Goal: Task Accomplishment & Management: Manage account settings

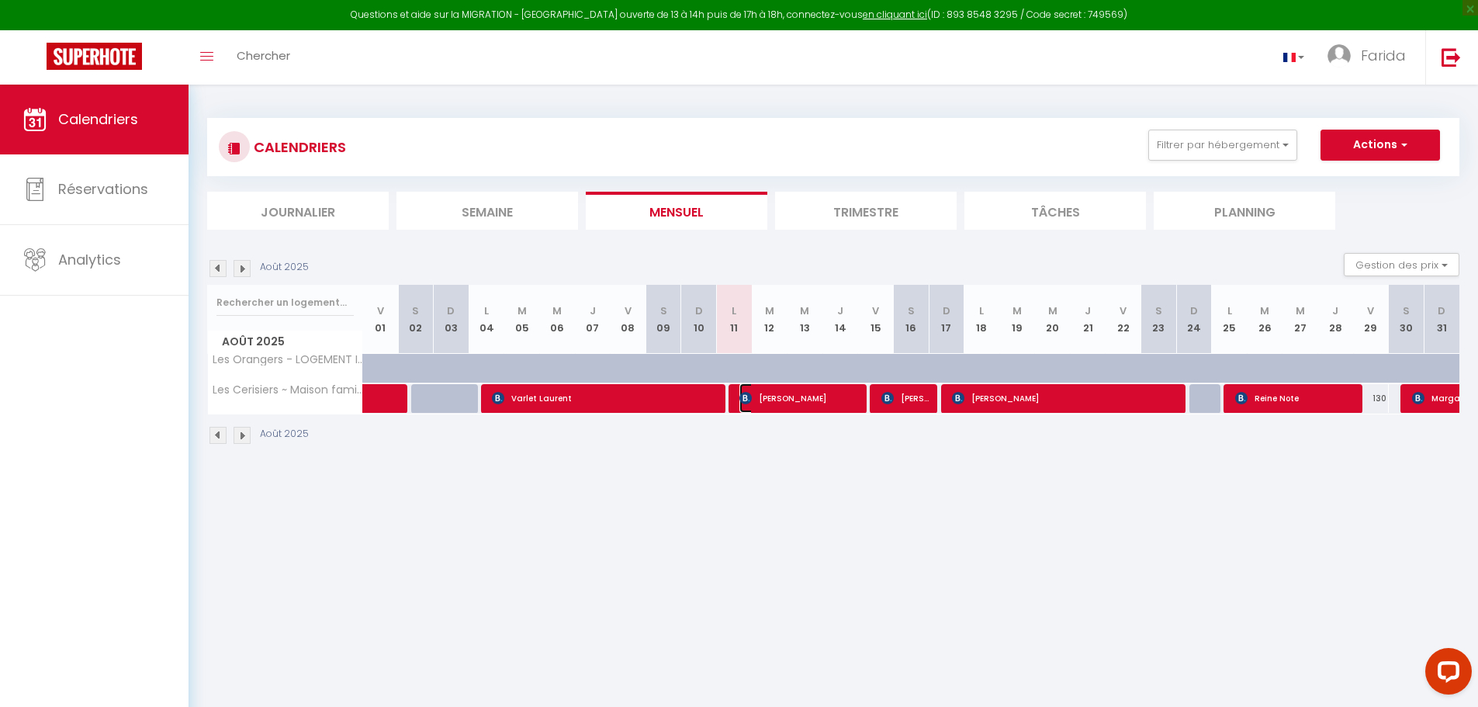
click at [851, 407] on span "[PERSON_NAME]" at bounding box center [798, 397] width 119 height 29
select select "OK"
select select "0"
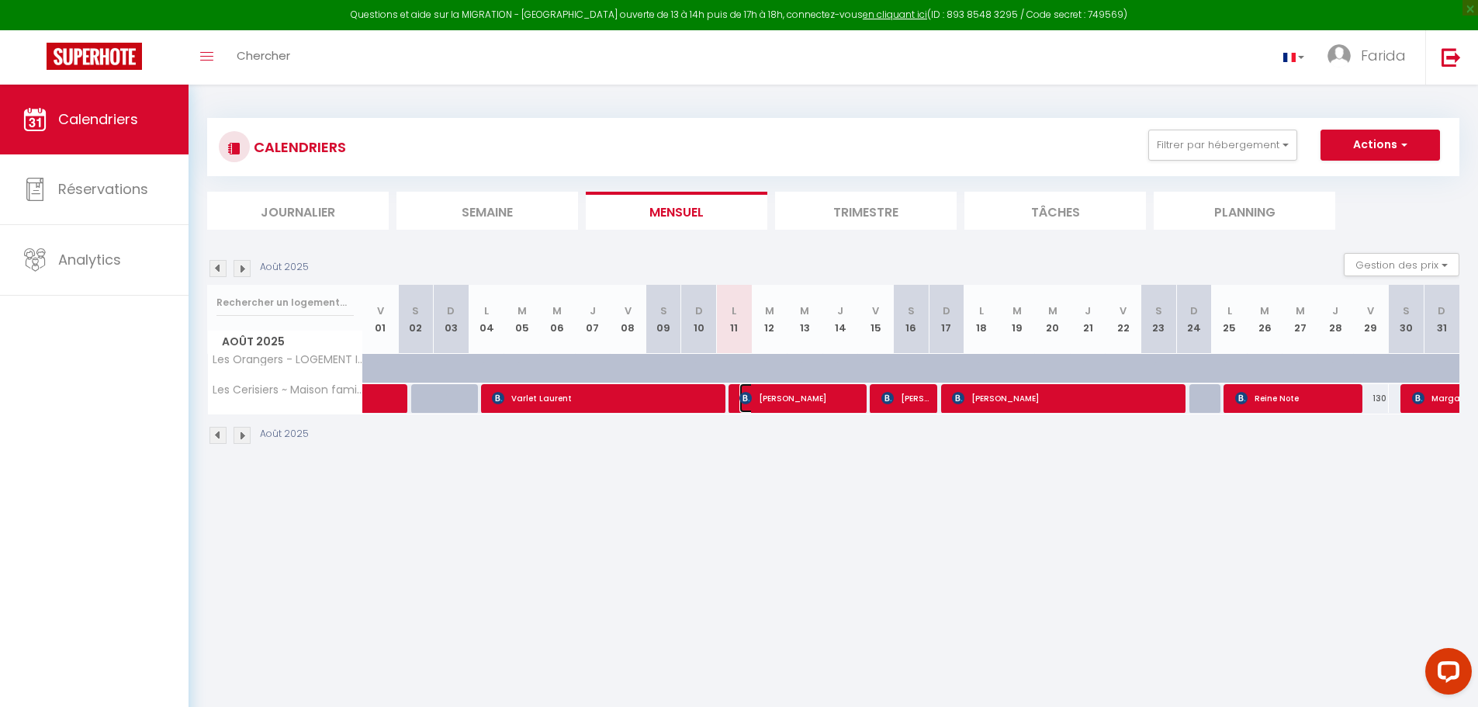
select select "1"
select select
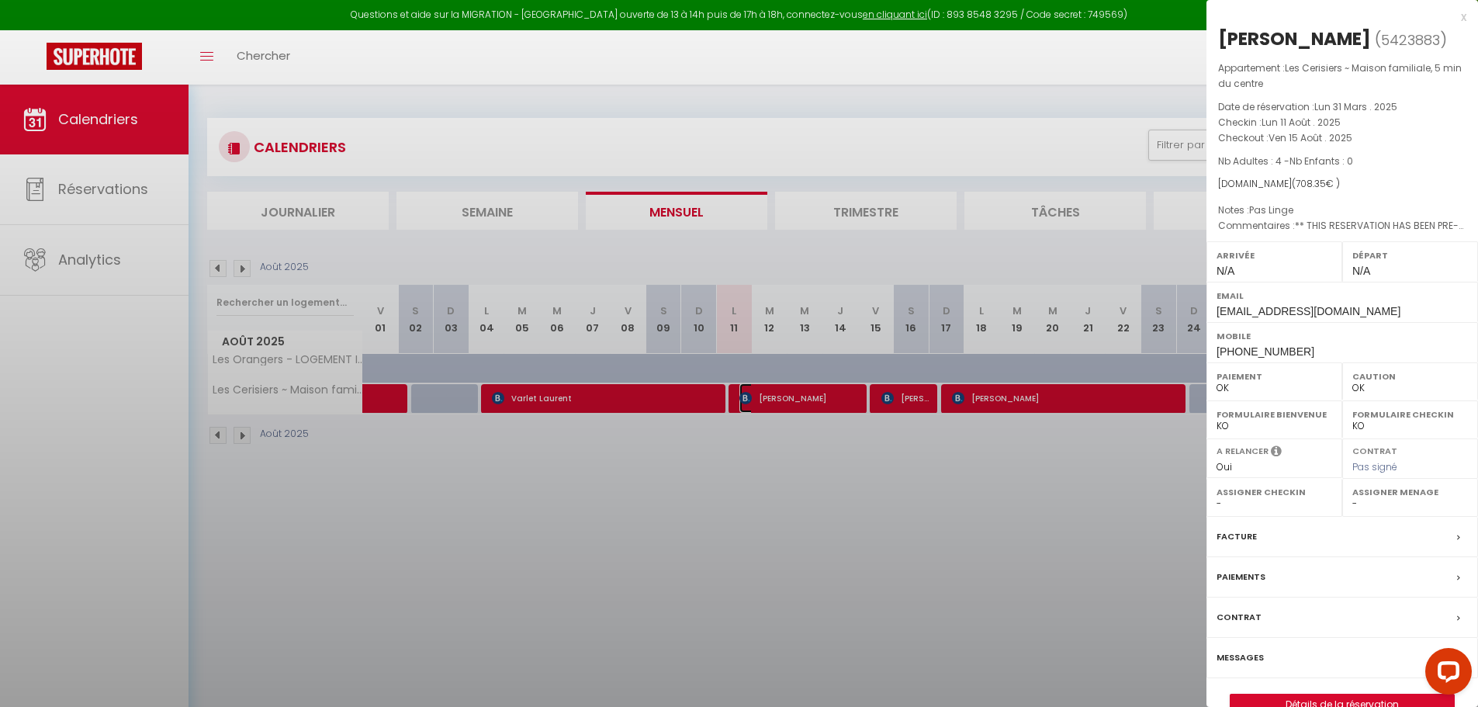
select select "38853"
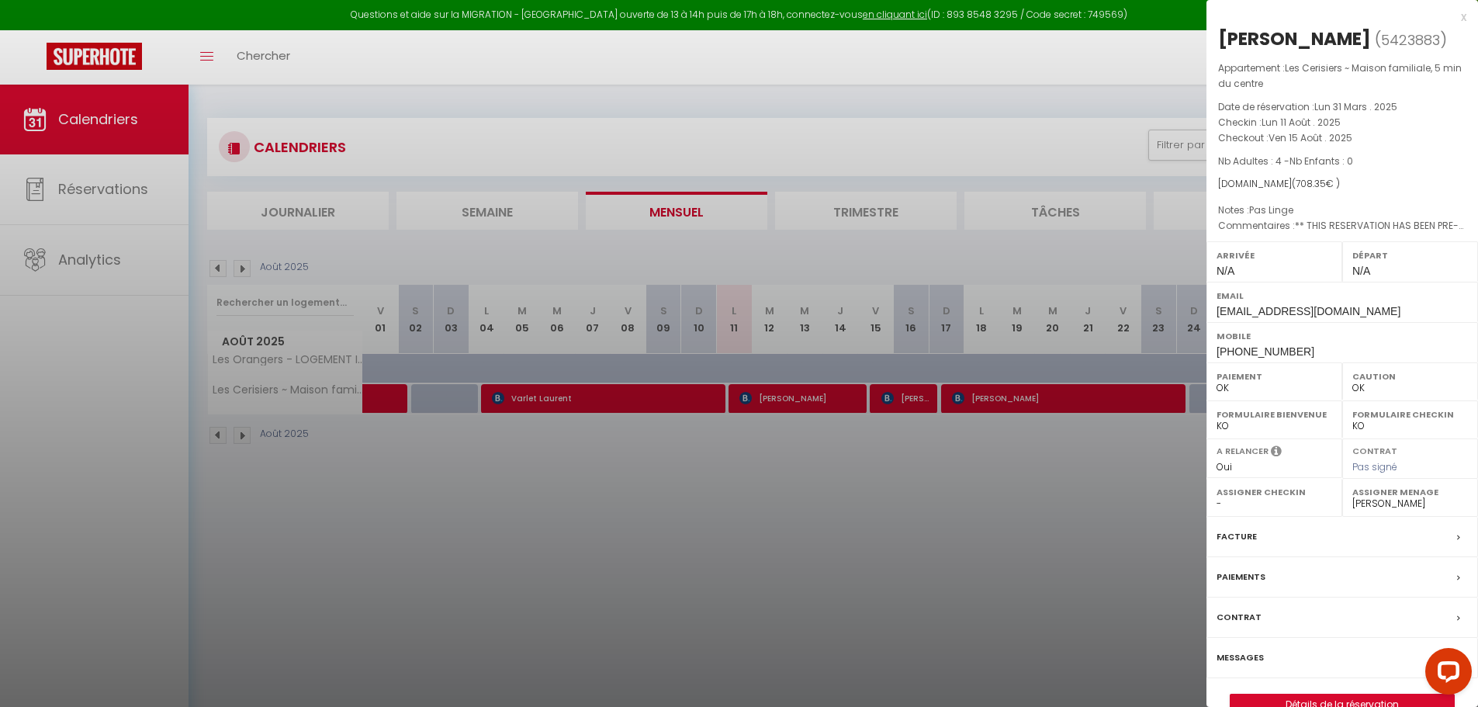
click at [1457, 17] on div "x" at bounding box center [1337, 17] width 260 height 19
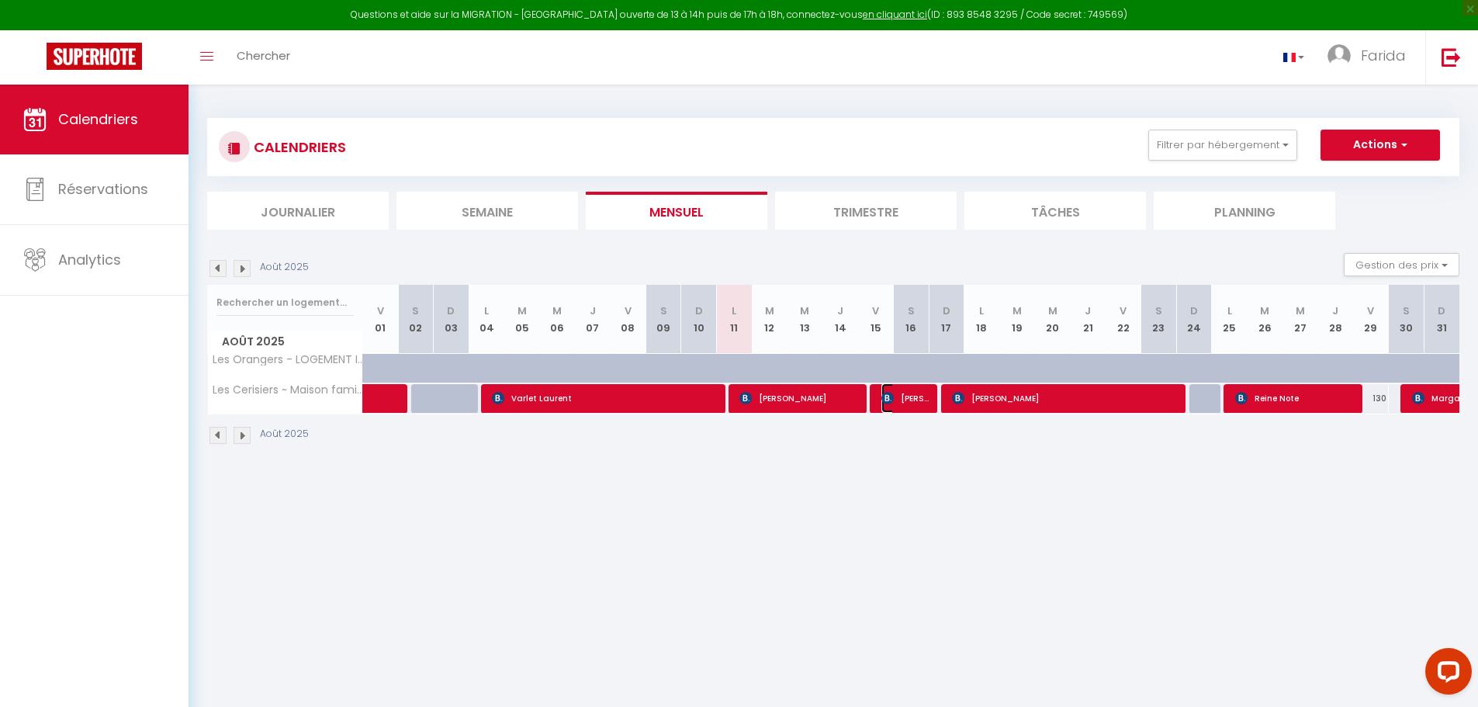
click at [893, 405] on span "[PERSON_NAME]" at bounding box center [904, 397] width 47 height 29
select select "KO"
